Goal: Information Seeking & Learning: Understand process/instructions

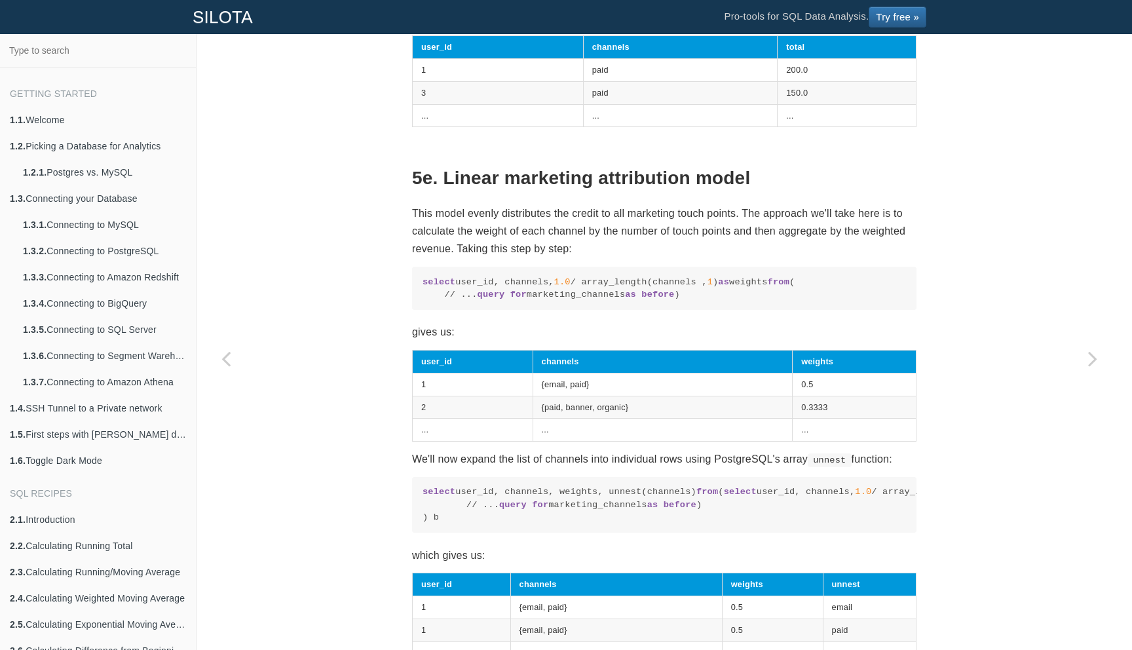
scroll to position [3777, 0]
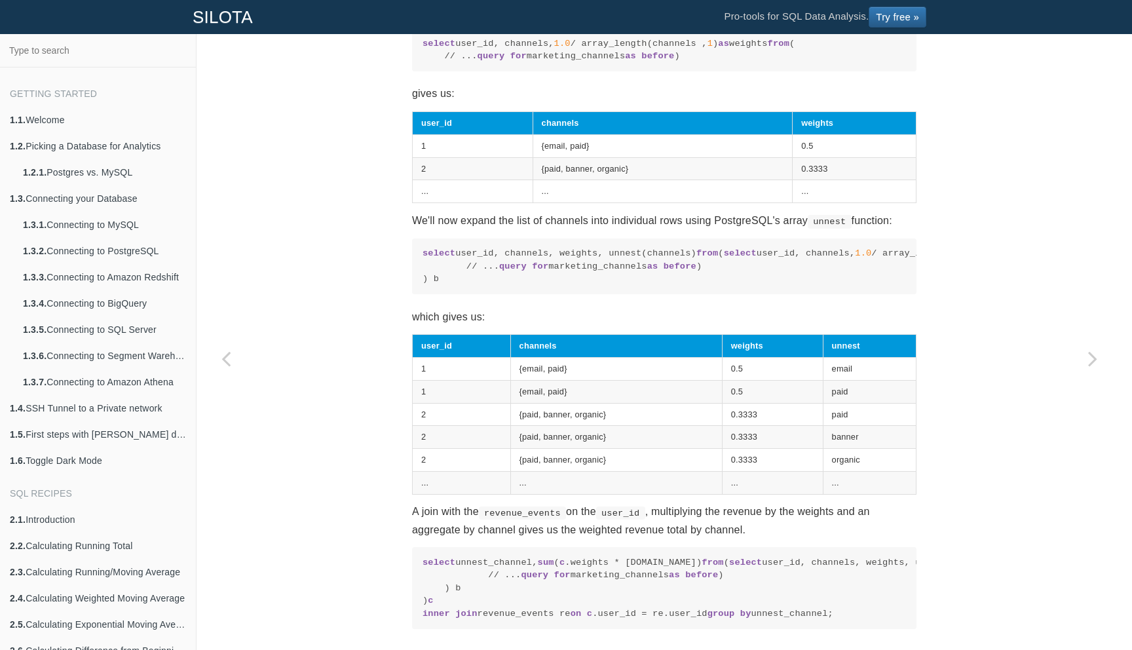
scroll to position [4085, 0]
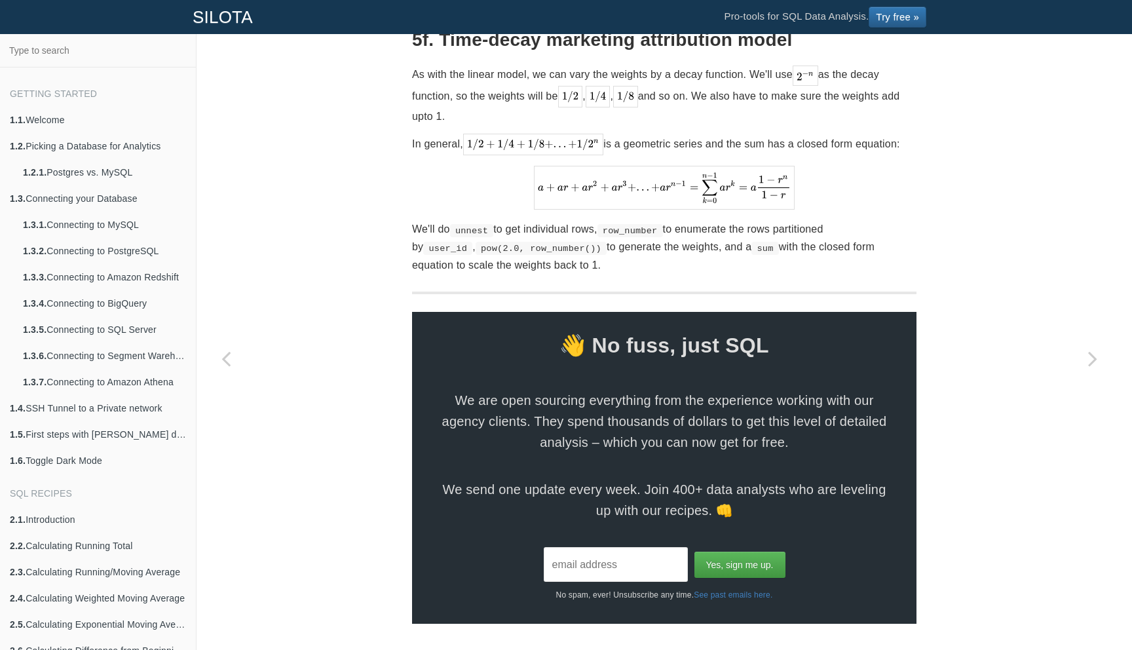
scroll to position [4879, 0]
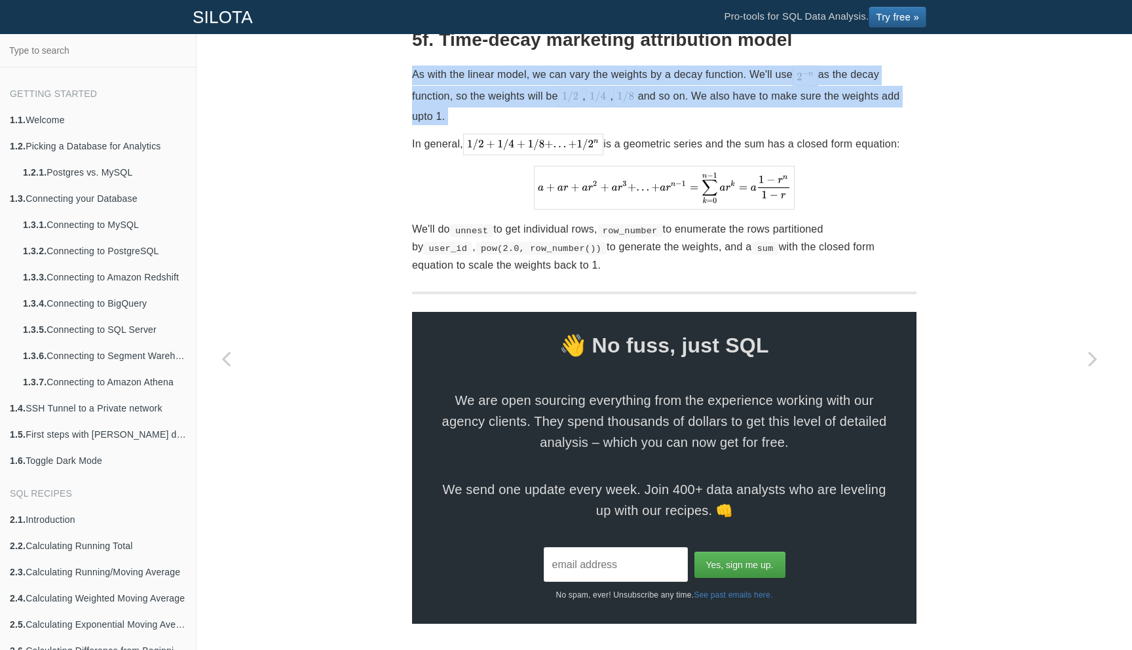
click at [582, 124] on p "As with the linear model, we can vary the weights by a decay function. We'll us…" at bounding box center [664, 95] width 505 height 59
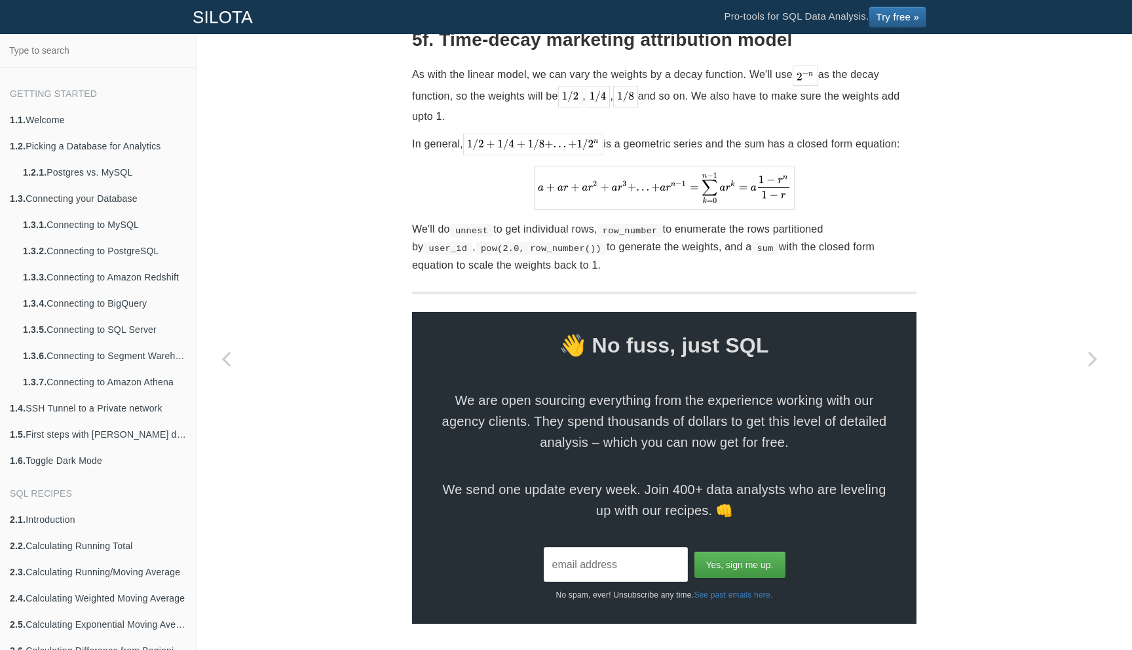
click at [582, 124] on p "As with the linear model, we can vary the weights by a decay function. We'll us…" at bounding box center [664, 95] width 505 height 59
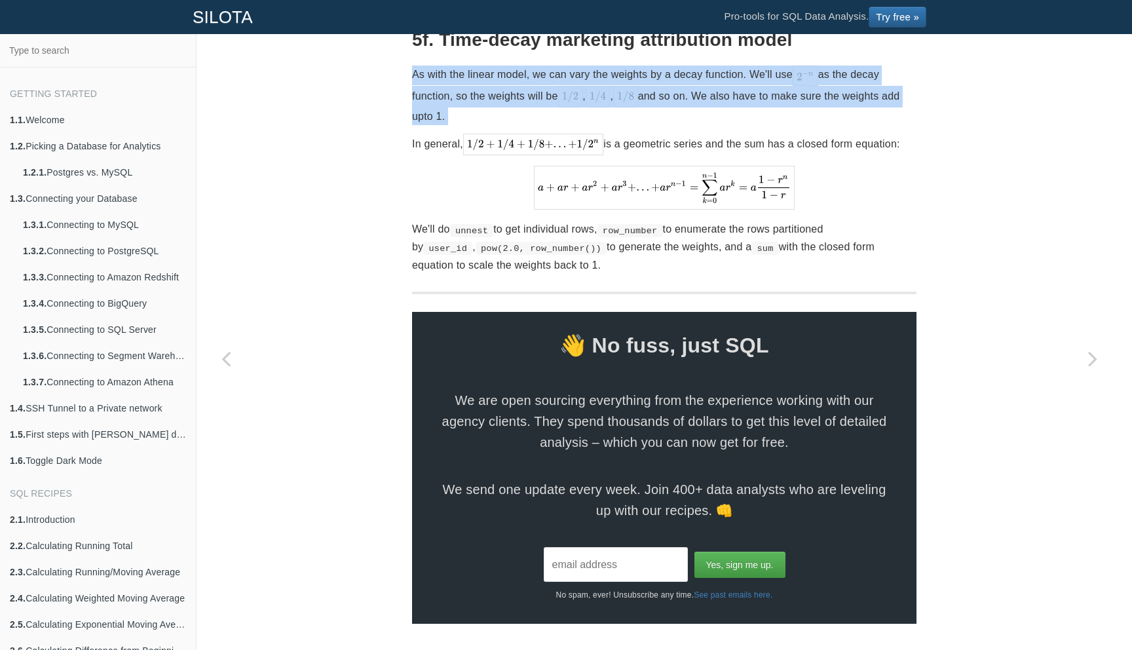
click at [450, 124] on p "As with the linear model, we can vary the weights by a decay function. We'll us…" at bounding box center [664, 95] width 505 height 59
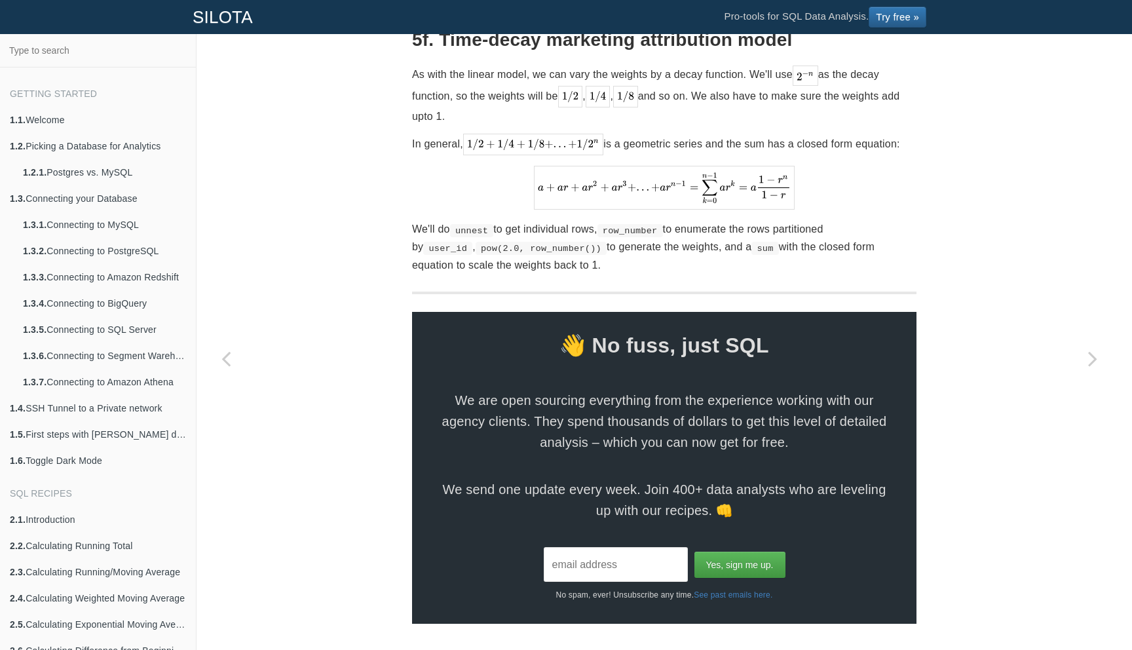
click at [450, 124] on p "As with the linear model, we can vary the weights by a decay function. We'll us…" at bounding box center [664, 95] width 505 height 59
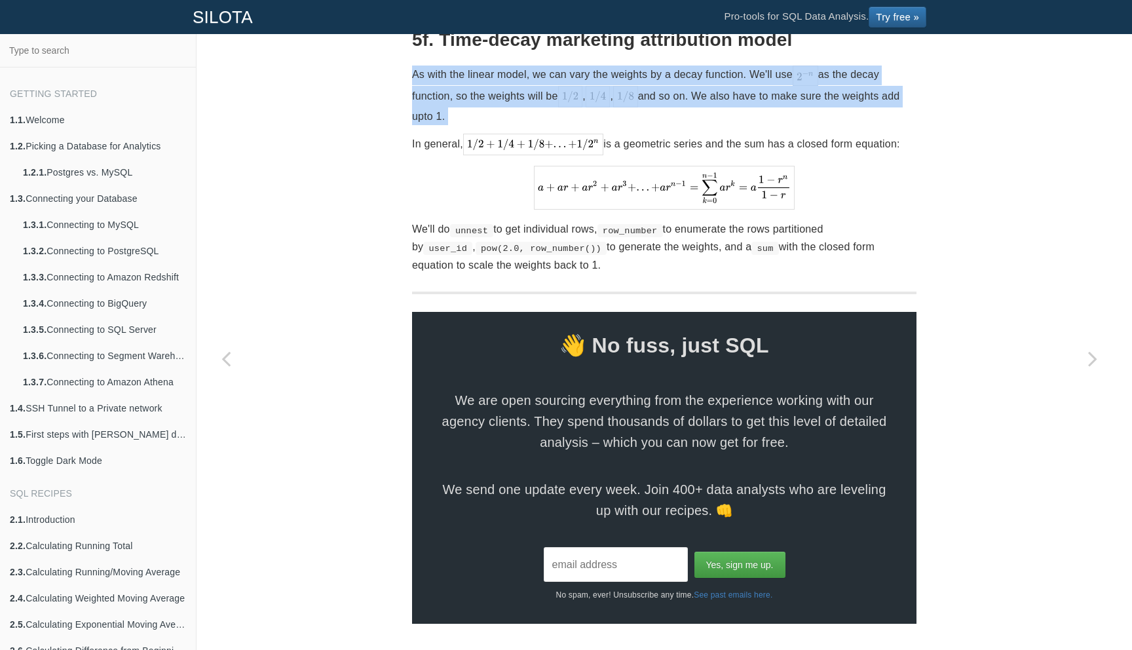
click at [482, 124] on p "As with the linear model, we can vary the weights by a decay function. We'll us…" at bounding box center [664, 95] width 505 height 59
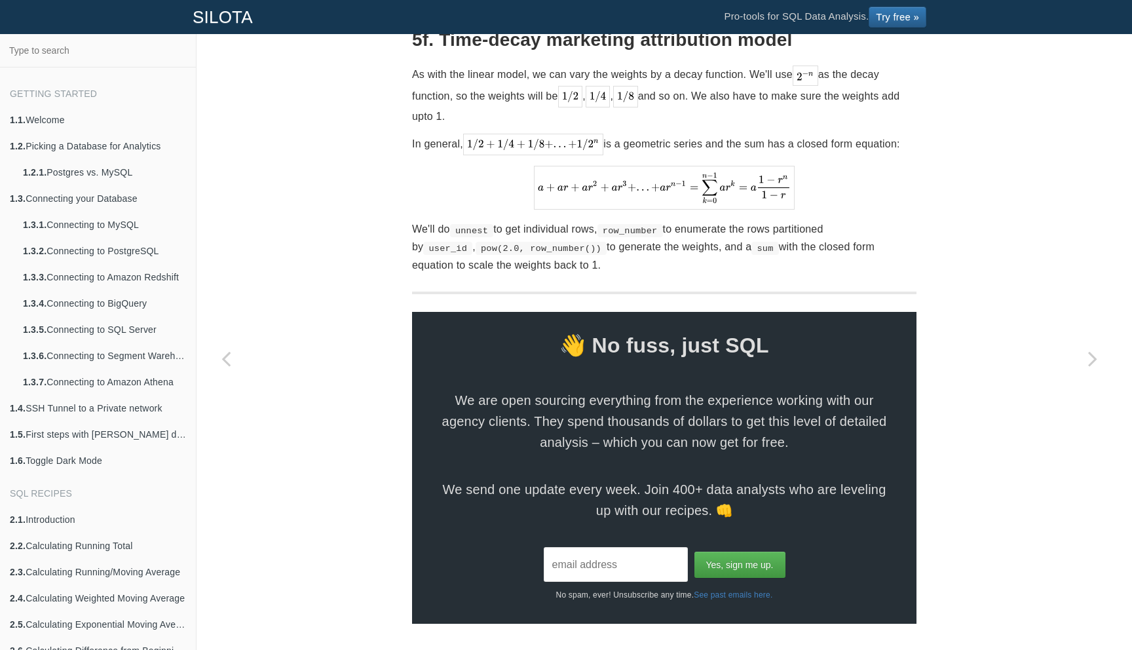
click at [482, 124] on p "As with the linear model, we can vary the weights by a decay function. We'll us…" at bounding box center [664, 95] width 505 height 59
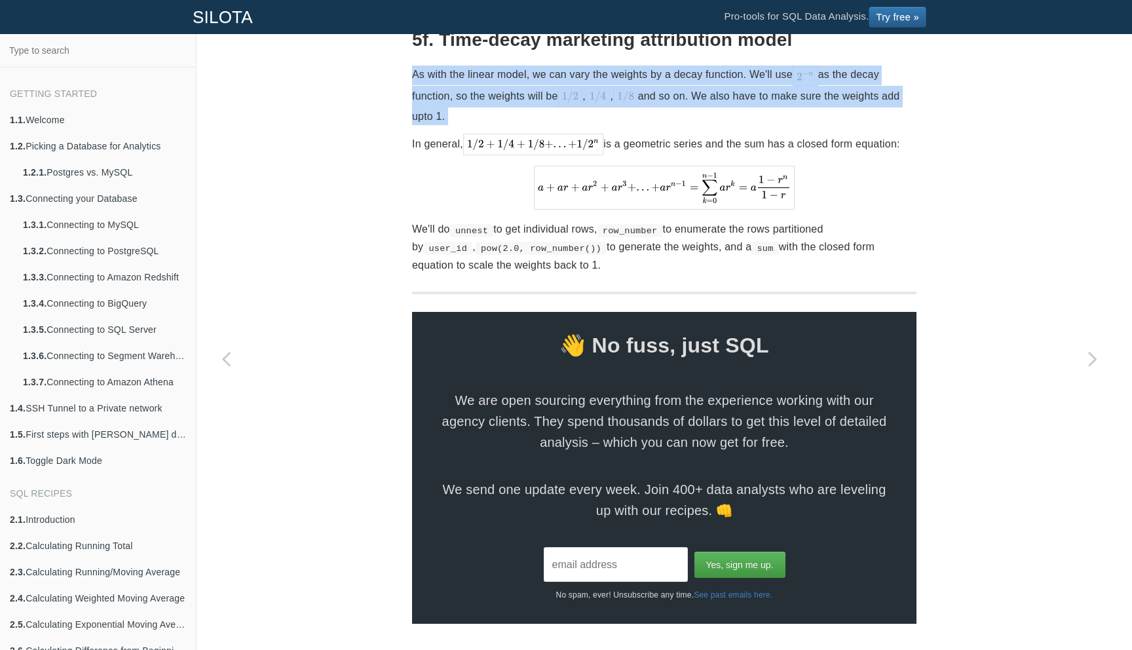
scroll to position [4955, 0]
click at [485, 255] on code "pow(2.0, row_number())" at bounding box center [541, 248] width 131 height 13
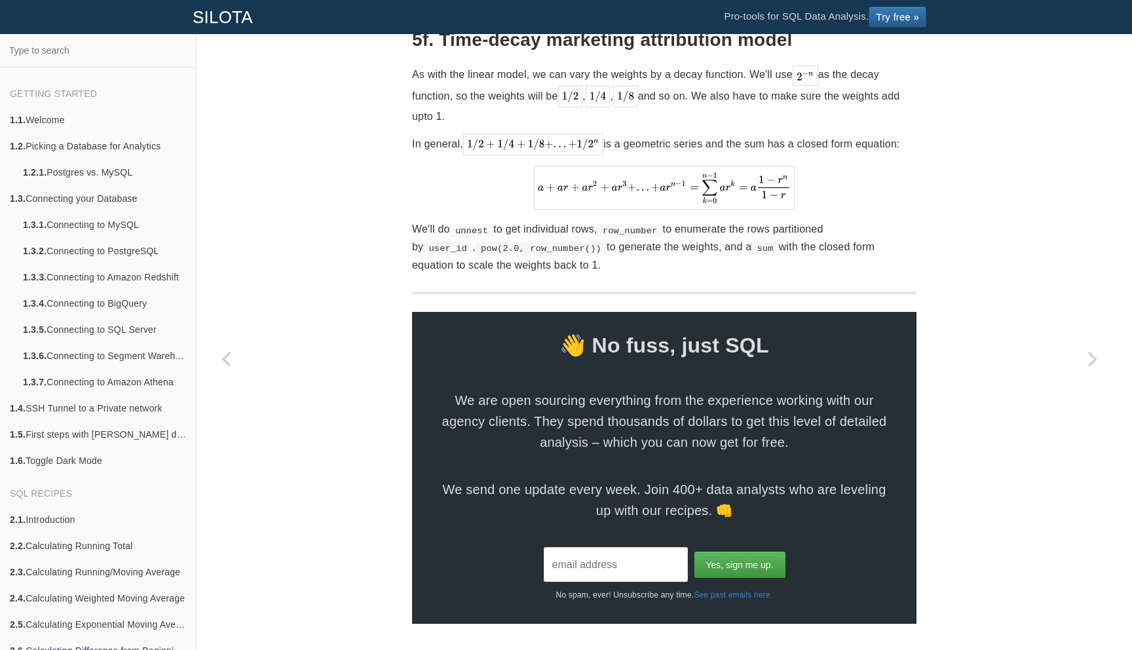
click at [485, 255] on code "pow(2.0, row_number())" at bounding box center [541, 248] width 131 height 13
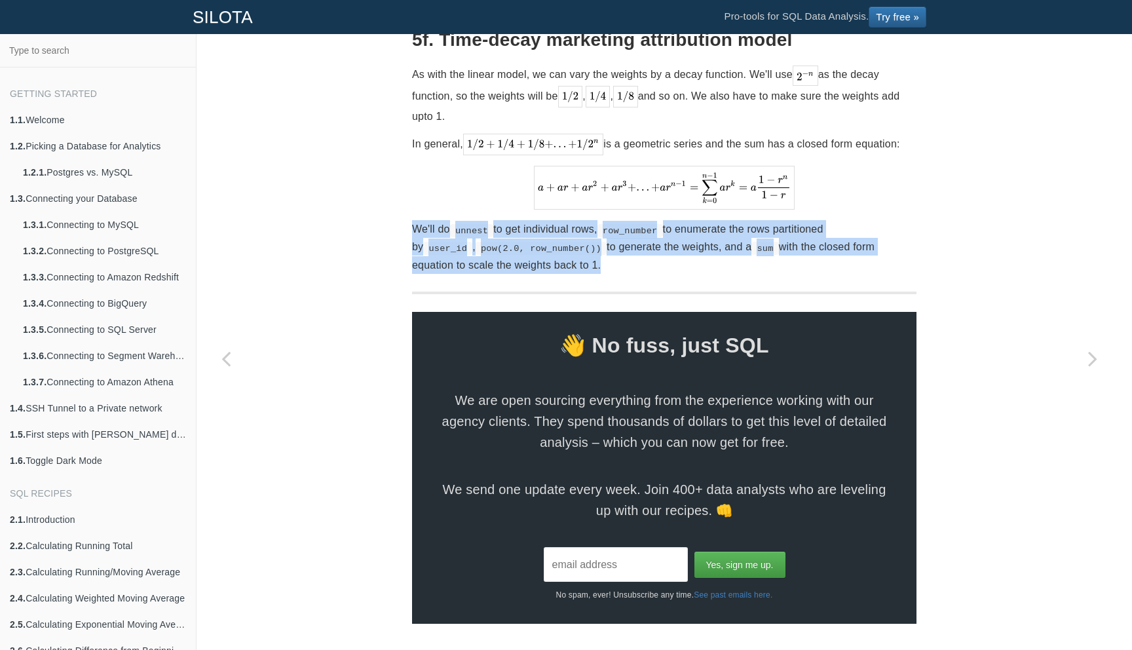
click at [537, 255] on code "pow(2.0, row_number())" at bounding box center [541, 248] width 131 height 13
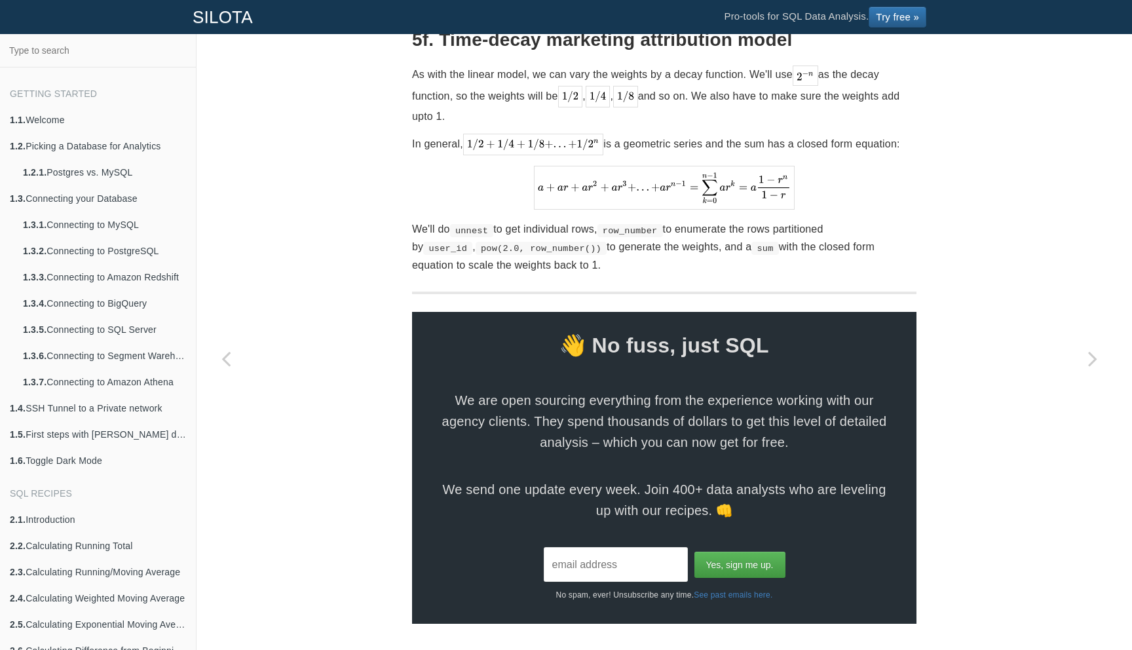
click at [537, 255] on code "pow(2.0, row_number())" at bounding box center [541, 248] width 131 height 13
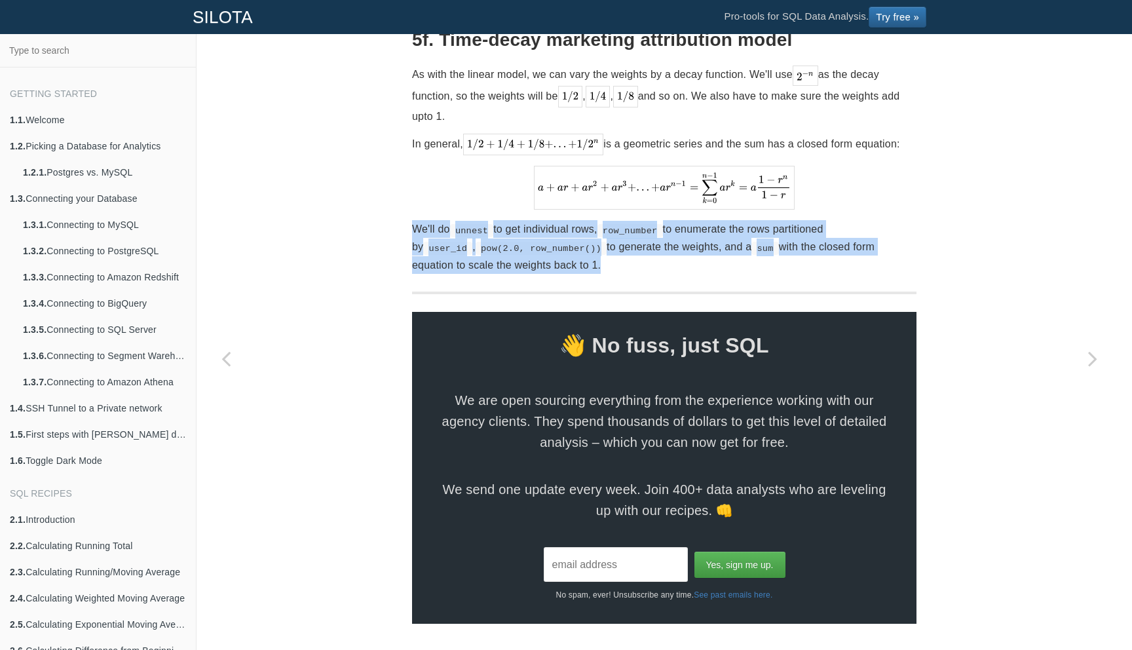
click at [412, 274] on p "We'll do unnest to get individual rows, row_number to enumerate the rows partit…" at bounding box center [664, 247] width 505 height 54
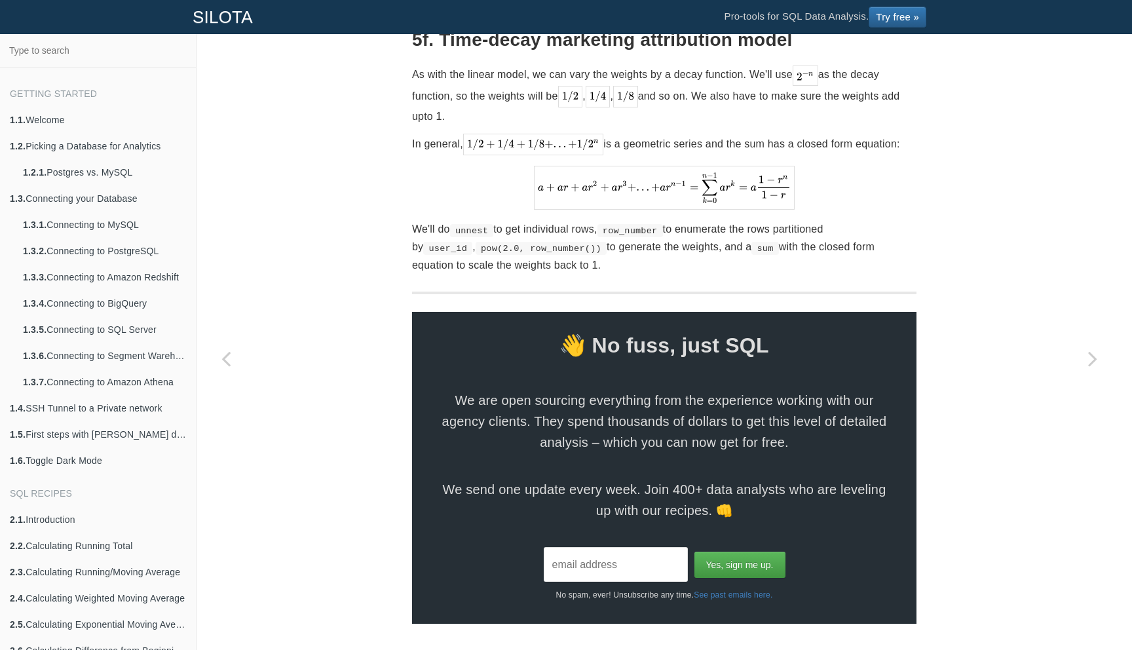
click at [412, 274] on p "We'll do unnest to get individual rows, row_number to enumerate the rows partit…" at bounding box center [664, 247] width 505 height 54
click at [445, 274] on p "We'll do unnest to get individual rows, row_number to enumerate the rows partit…" at bounding box center [664, 247] width 505 height 54
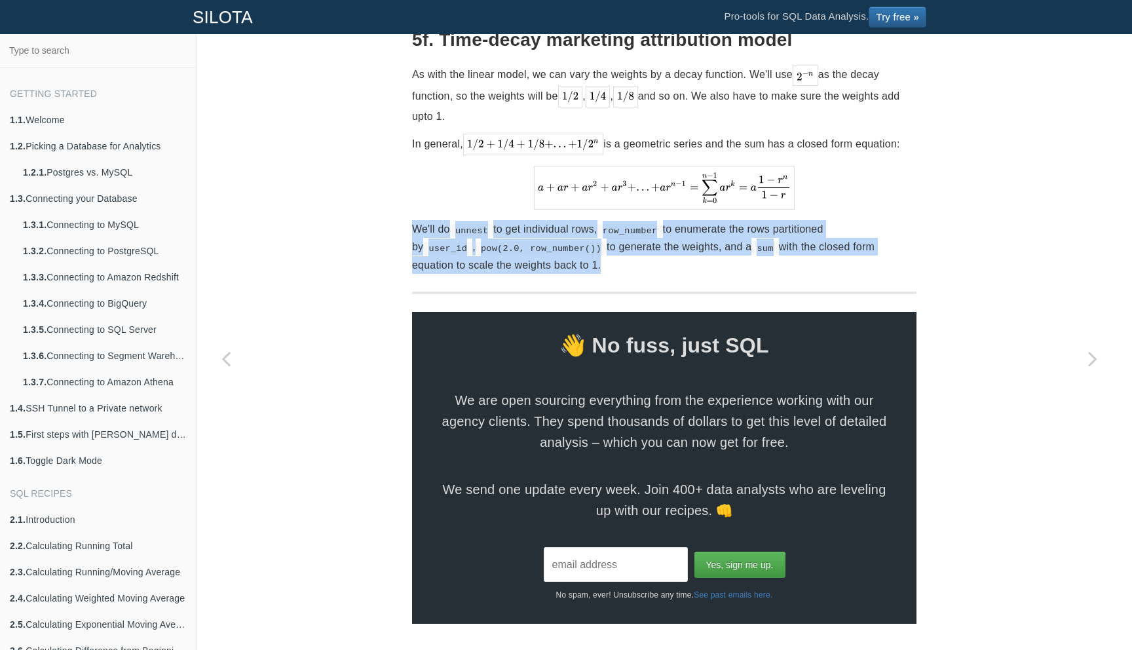
scroll to position [4913, 0]
